Goal: Information Seeking & Learning: Find specific fact

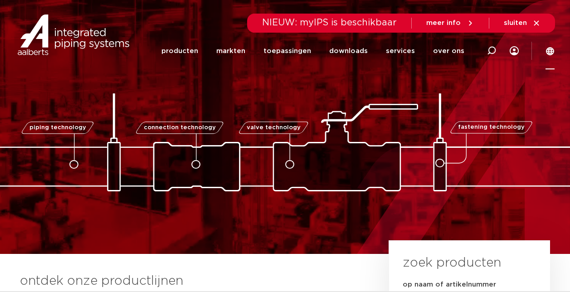
drag, startPoint x: 0, startPoint y: 0, endPoint x: 550, endPoint y: 52, distance: 552.0
click at [550, 52] on icon at bounding box center [550, 51] width 8 height 8
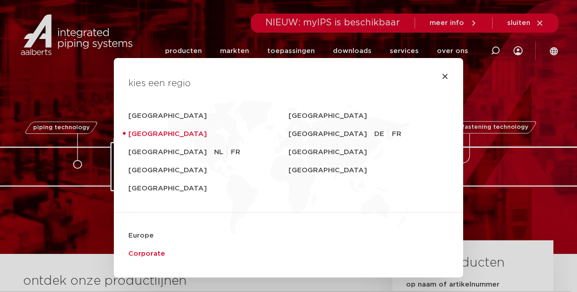
click at [141, 255] on link "Corporate" at bounding box center [288, 254] width 320 height 18
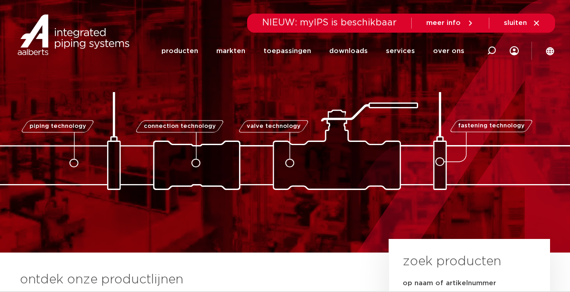
scroll to position [1, 0]
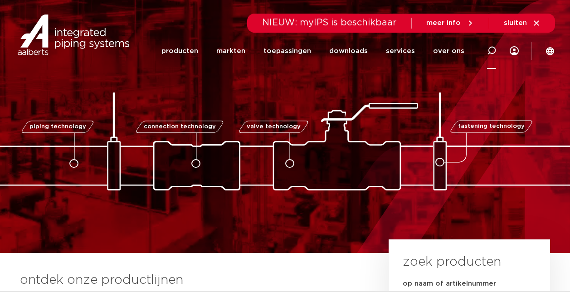
click at [492, 49] on icon at bounding box center [491, 50] width 9 height 9
type input "c9401"
click button "Zoeken" at bounding box center [0, 0] width 0 height 0
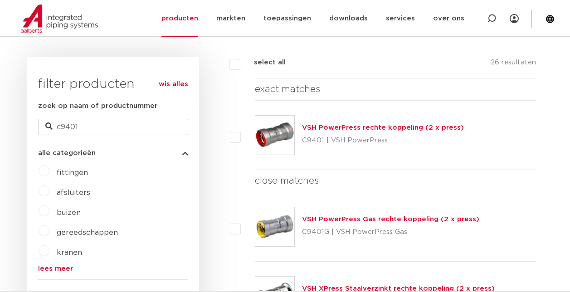
scroll to position [210, 0]
click at [413, 126] on link "VSH PowerPress rechte koppeling (2 x press)" at bounding box center [383, 128] width 162 height 7
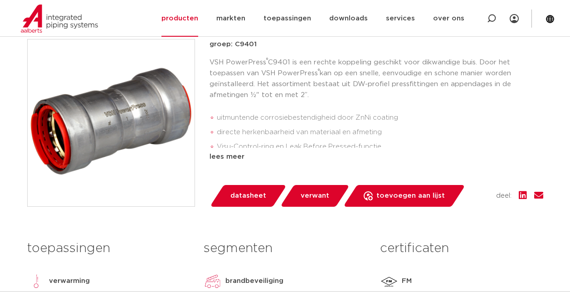
scroll to position [263, 0]
